Goal: Information Seeking & Learning: Stay updated

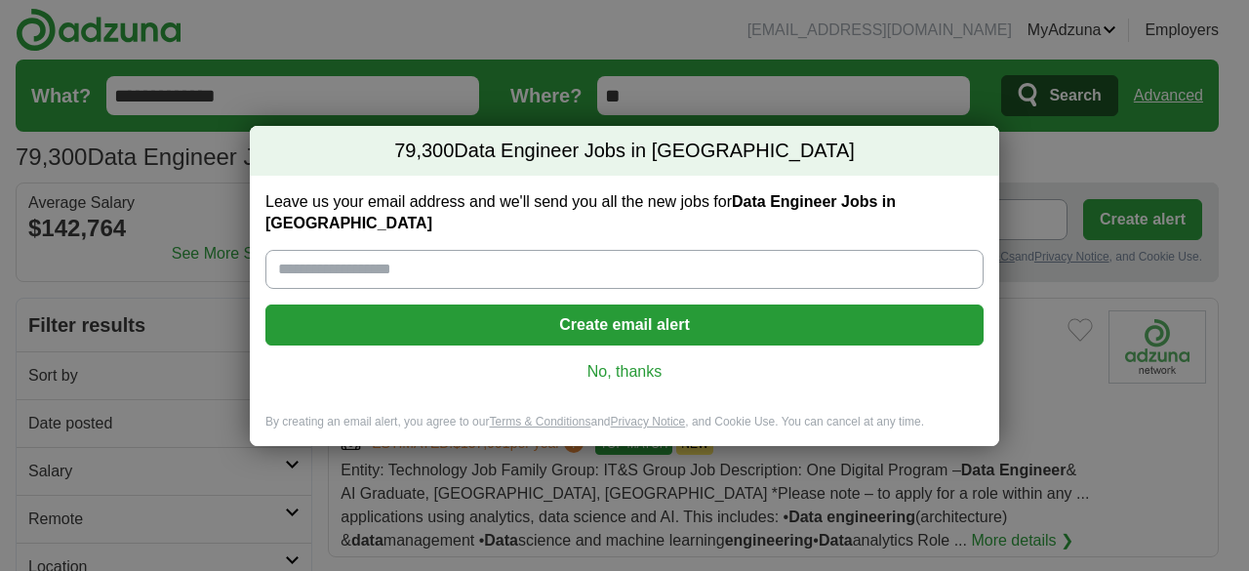
click at [630, 367] on link "No, thanks" at bounding box center [624, 371] width 687 height 21
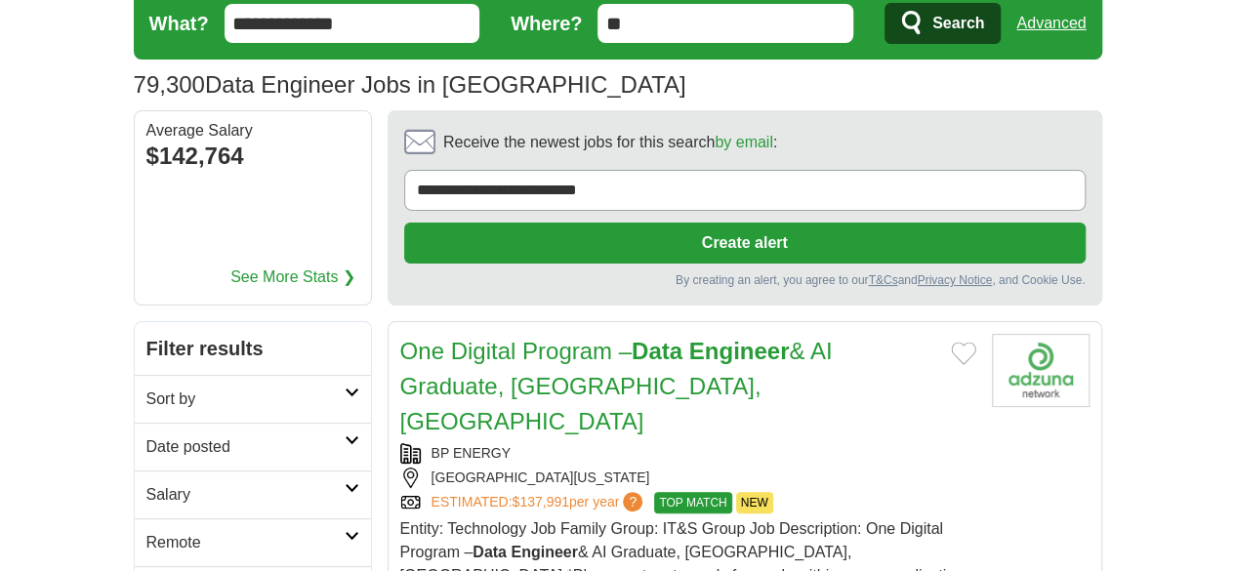
scroll to position [98, 0]
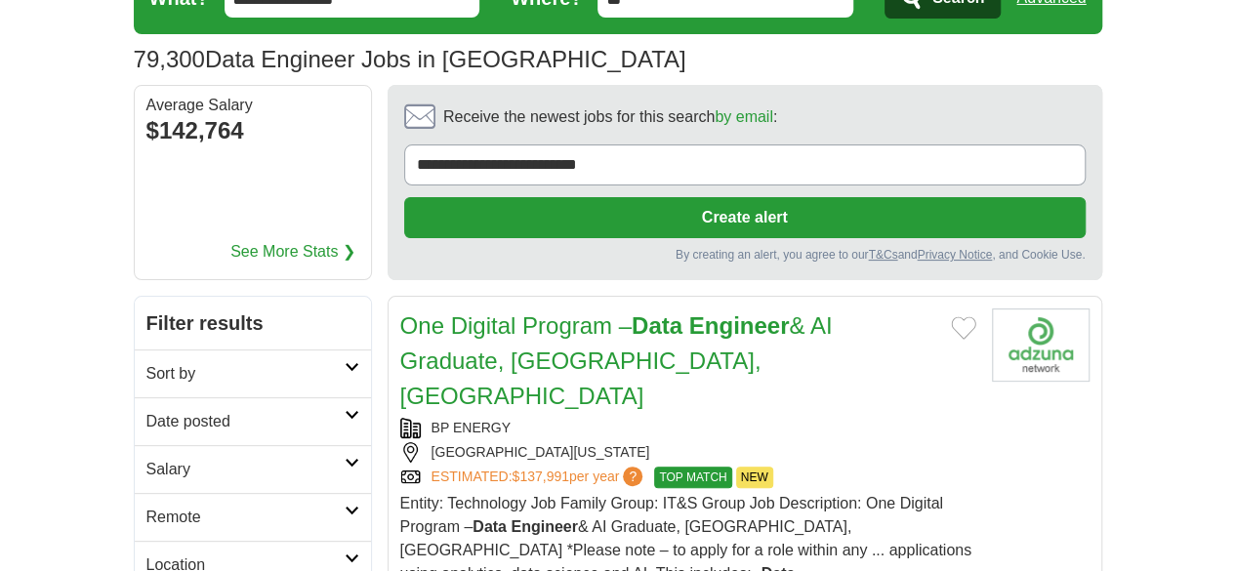
click at [135, 397] on link "Date posted" at bounding box center [253, 421] width 236 height 48
click at [146, 457] on link "Last 24 hours" at bounding box center [252, 468] width 213 height 23
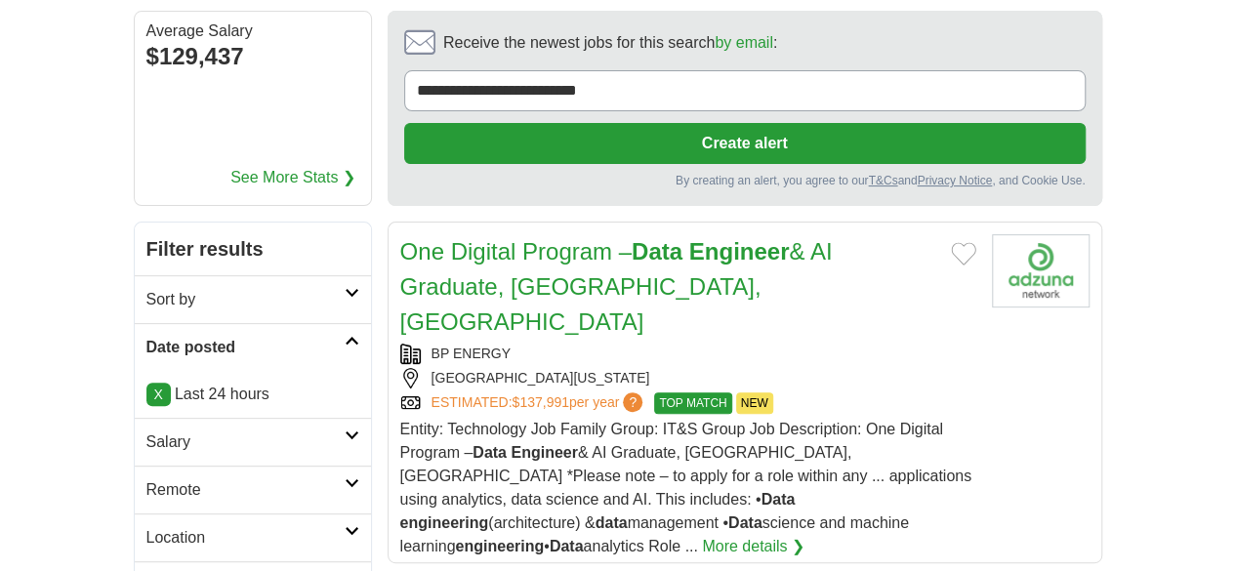
scroll to position [195, 0]
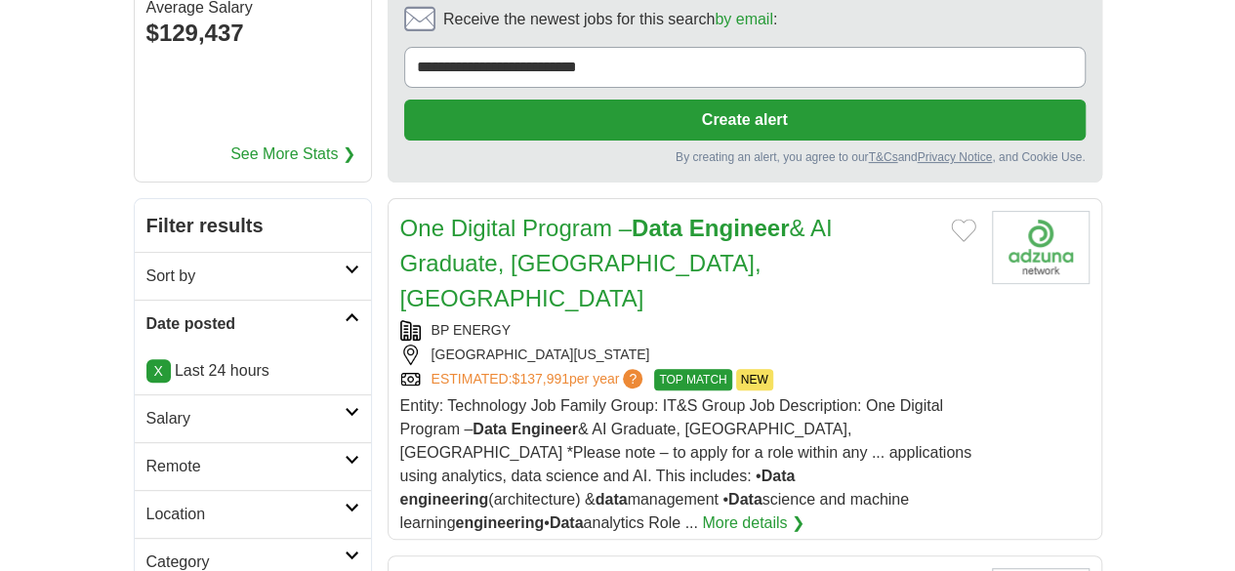
click at [146, 455] on h2 "Remote" at bounding box center [245, 466] width 198 height 23
click at [146, 505] on link "Remote jobs" at bounding box center [190, 513] width 88 height 17
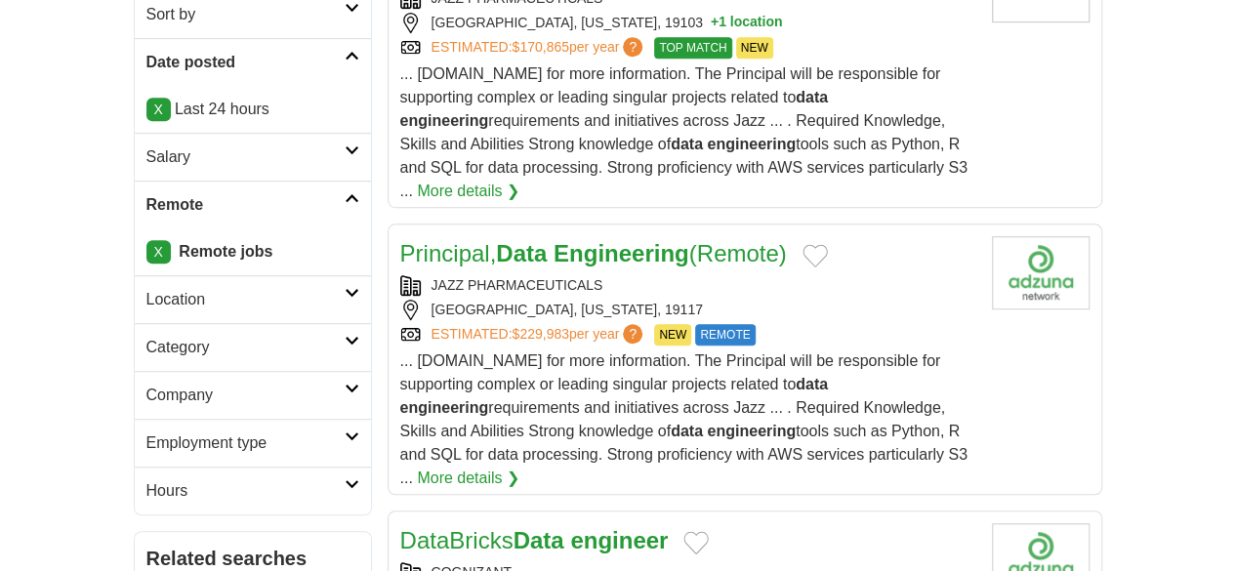
scroll to position [488, 0]
